Goal: Find contact information: Find contact information

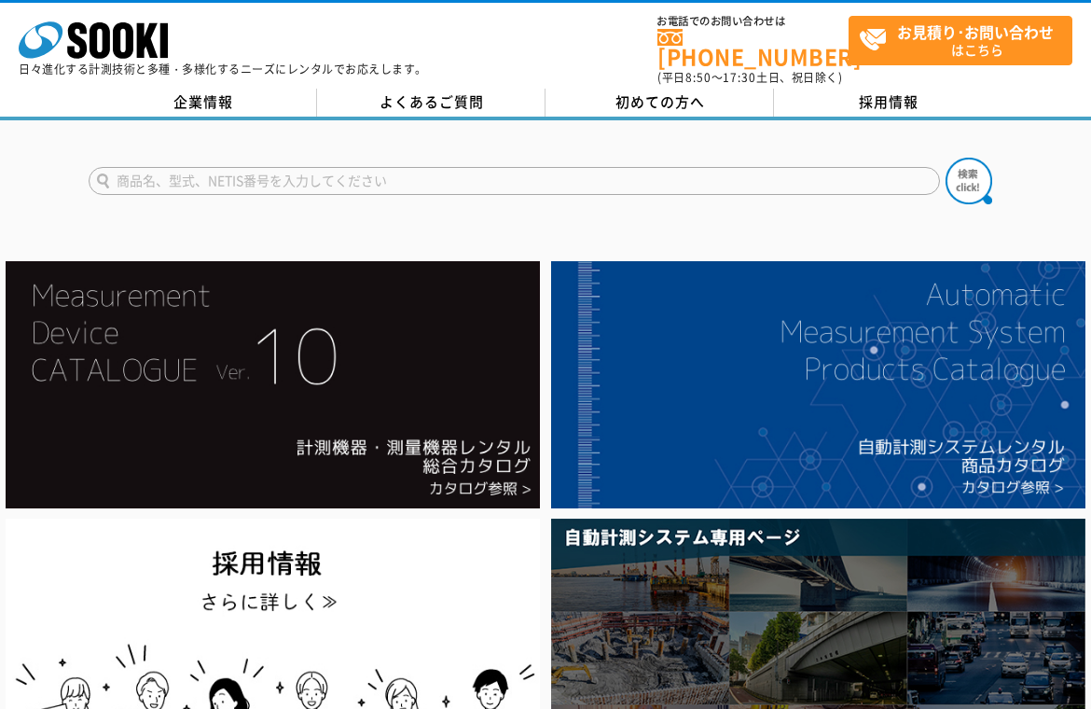
click at [1035, 47] on span "お見積り･お問い合わせ はこちら" at bounding box center [965, 40] width 213 height 47
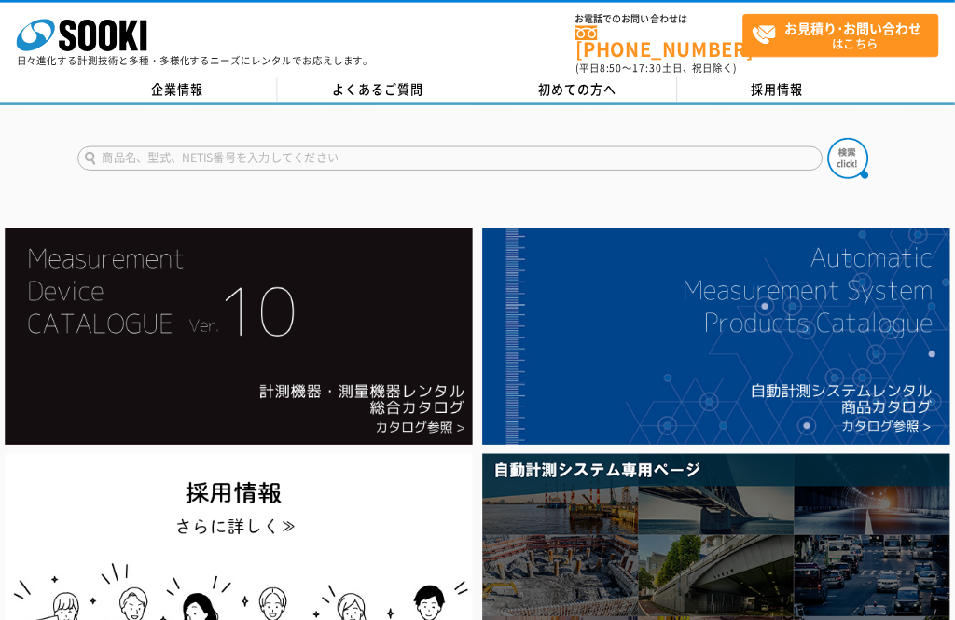
scroll to position [0, 68]
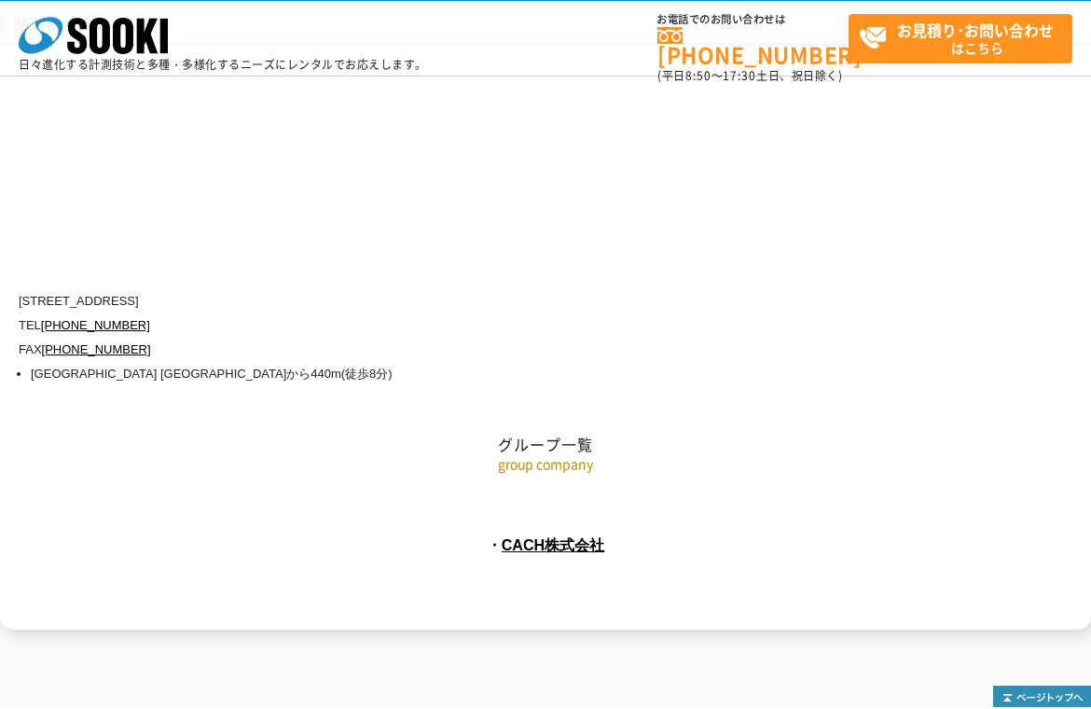
scroll to position [8490, 0]
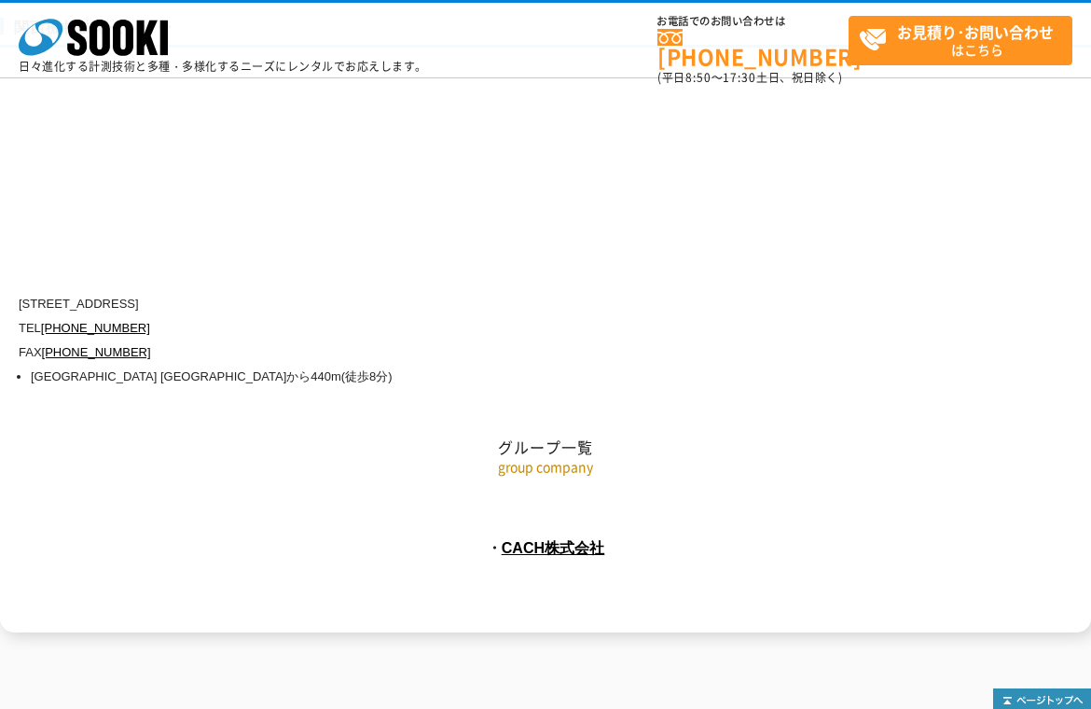
click at [585, 457] on p "group company" at bounding box center [545, 467] width 1091 height 20
click at [561, 457] on p "group company" at bounding box center [545, 467] width 1091 height 20
click at [581, 457] on p "group company" at bounding box center [545, 467] width 1091 height 20
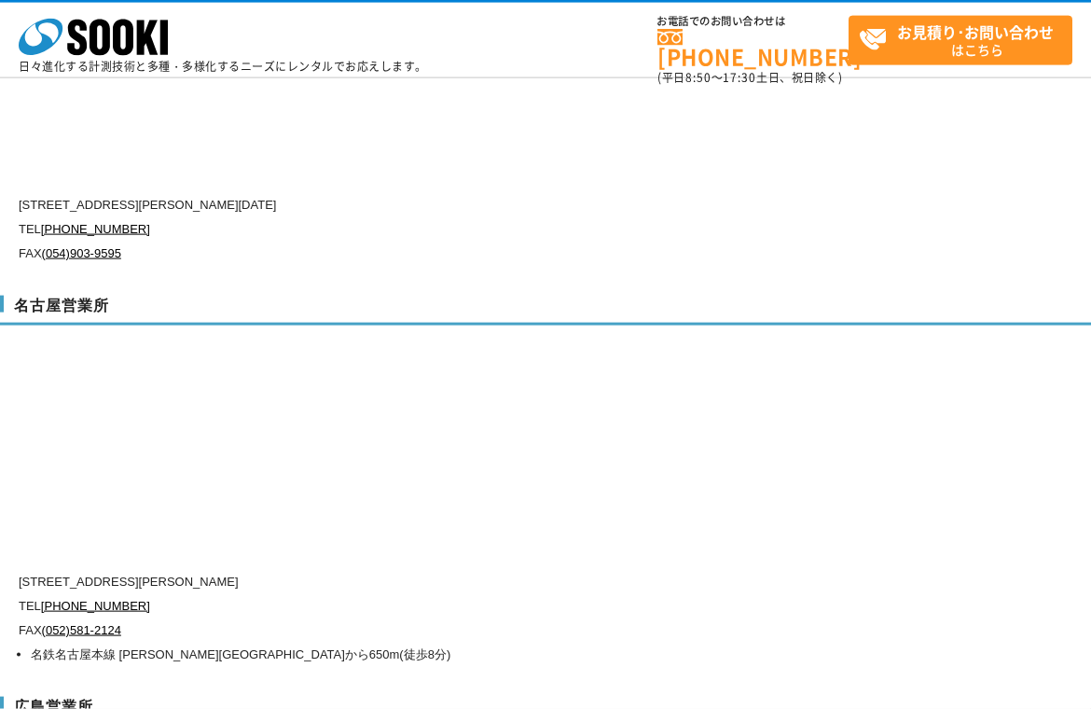
scroll to position [6341, 0]
